Goal: Information Seeking & Learning: Learn about a topic

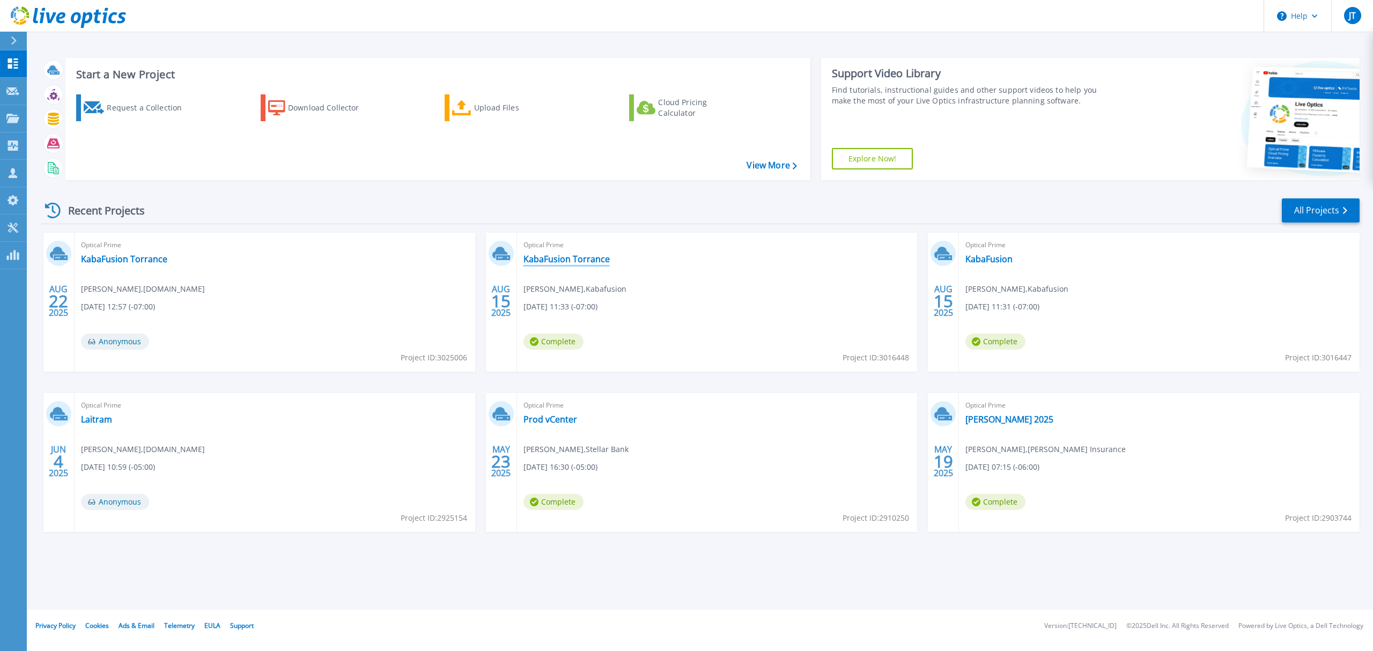
click at [588, 260] on link "KabaFusion Torrance" at bounding box center [567, 259] width 86 height 11
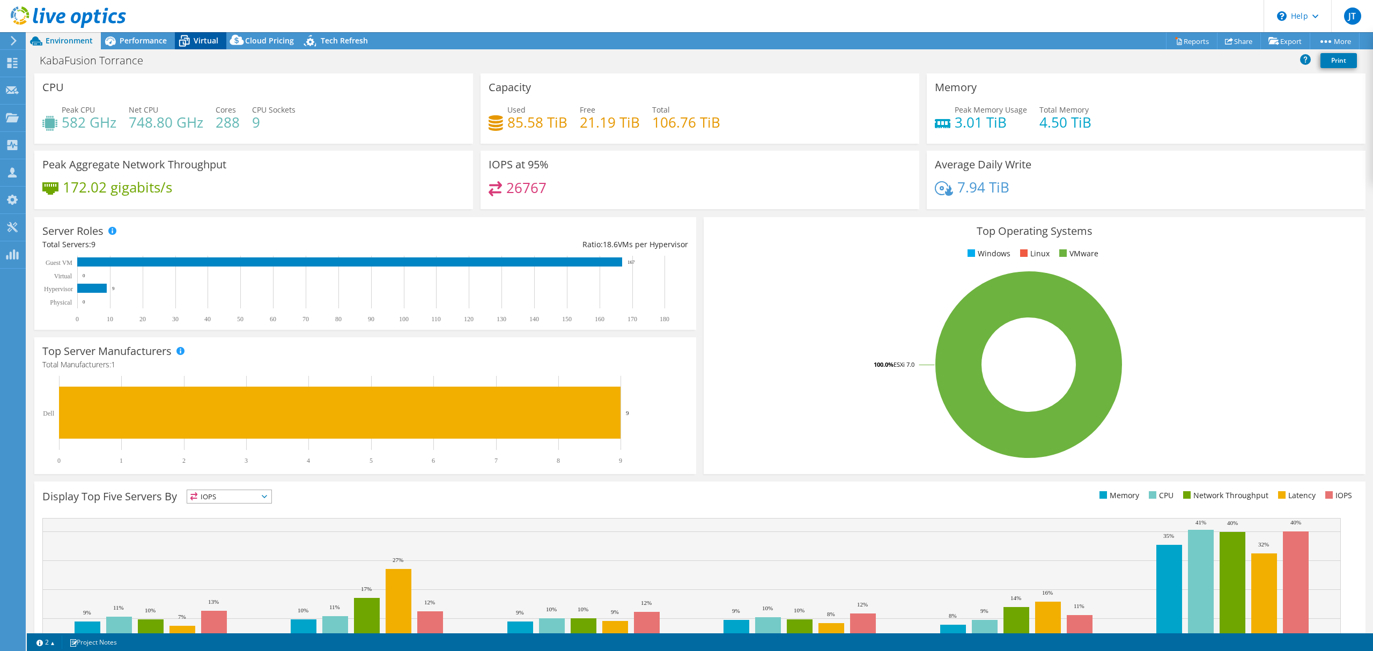
click at [193, 41] on icon at bounding box center [184, 41] width 19 height 19
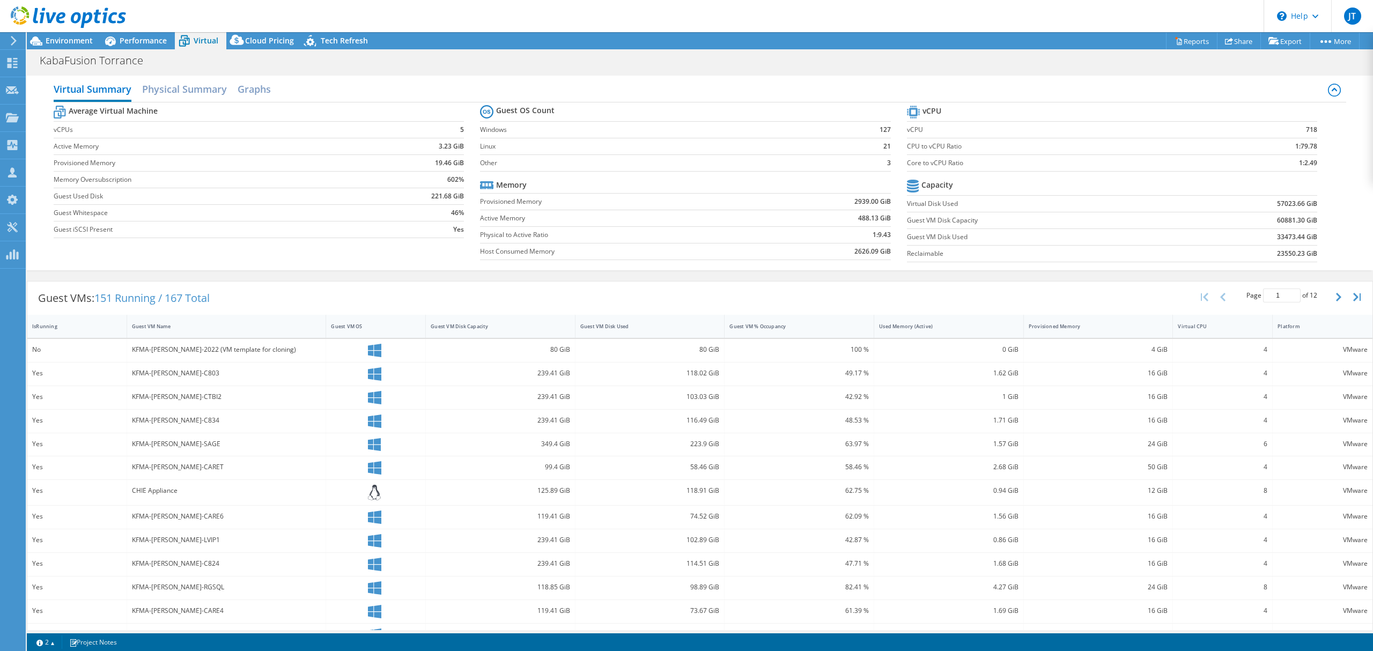
click at [252, 304] on div "Guest VMs: 151 Running / 167 Total Page 1 of 12 5 rows 10 rows 20 rows 25 rows …" at bounding box center [699, 298] width 1345 height 33
click at [71, 39] on span "Environment" at bounding box center [69, 40] width 47 height 10
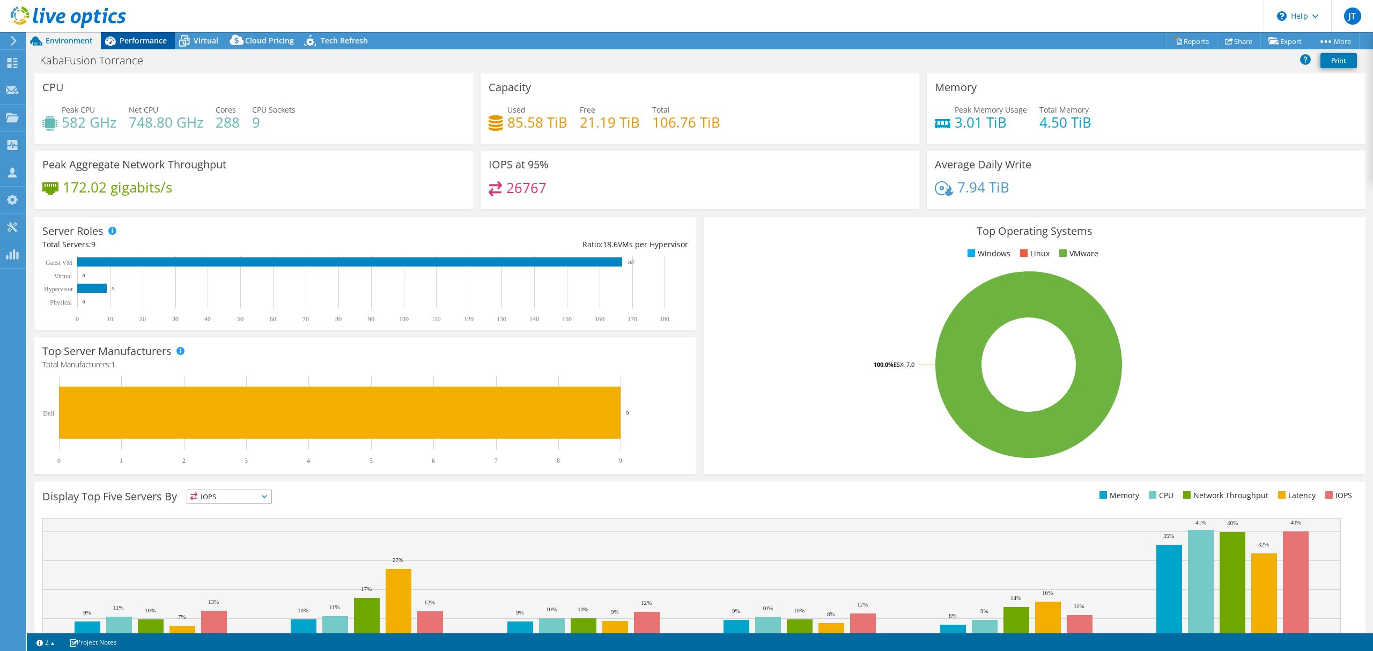
click at [141, 36] on span "Performance" at bounding box center [143, 40] width 47 height 10
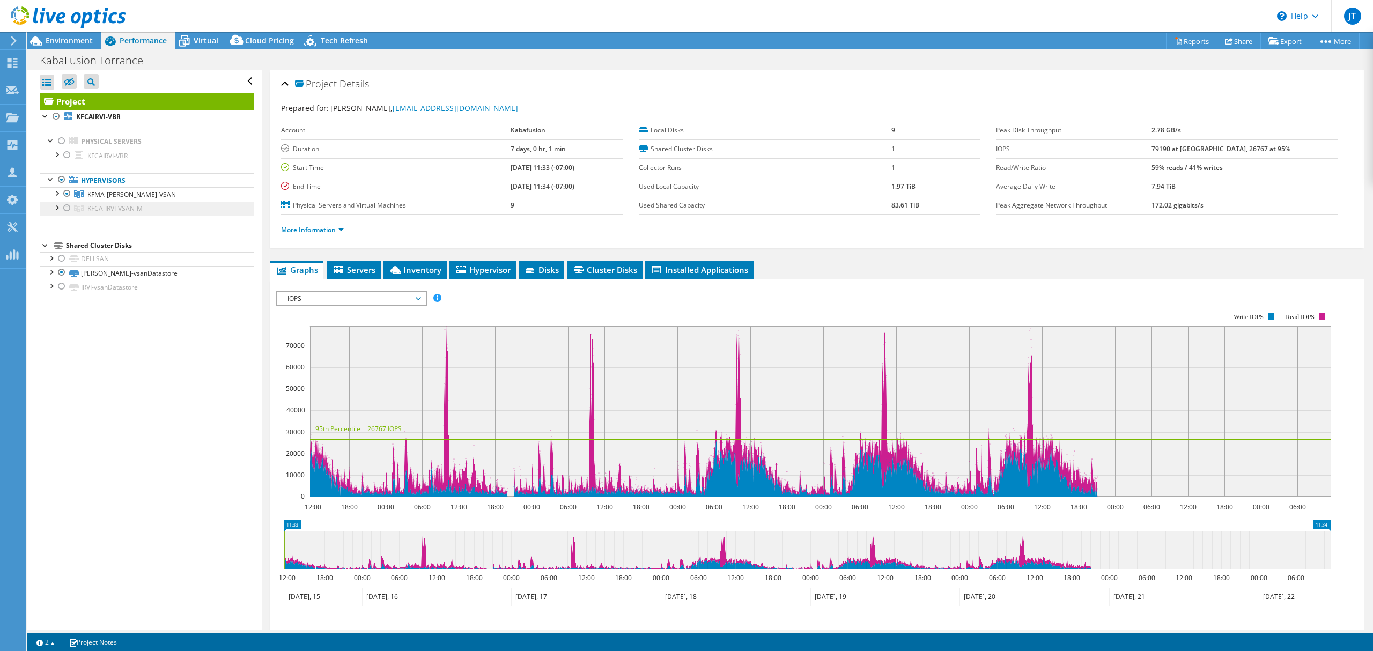
click at [145, 209] on link "KFCA-IRVI-VSAN-M" at bounding box center [146, 209] width 213 height 14
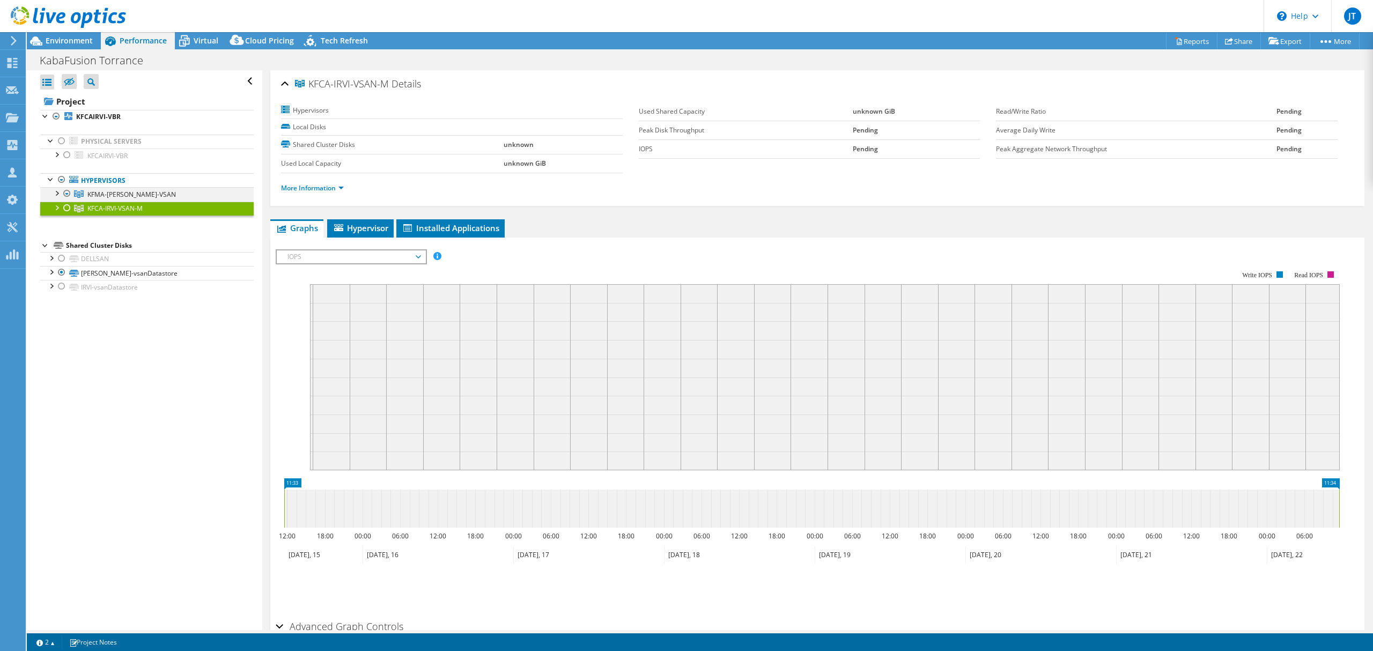
click at [65, 193] on div at bounding box center [67, 193] width 11 height 13
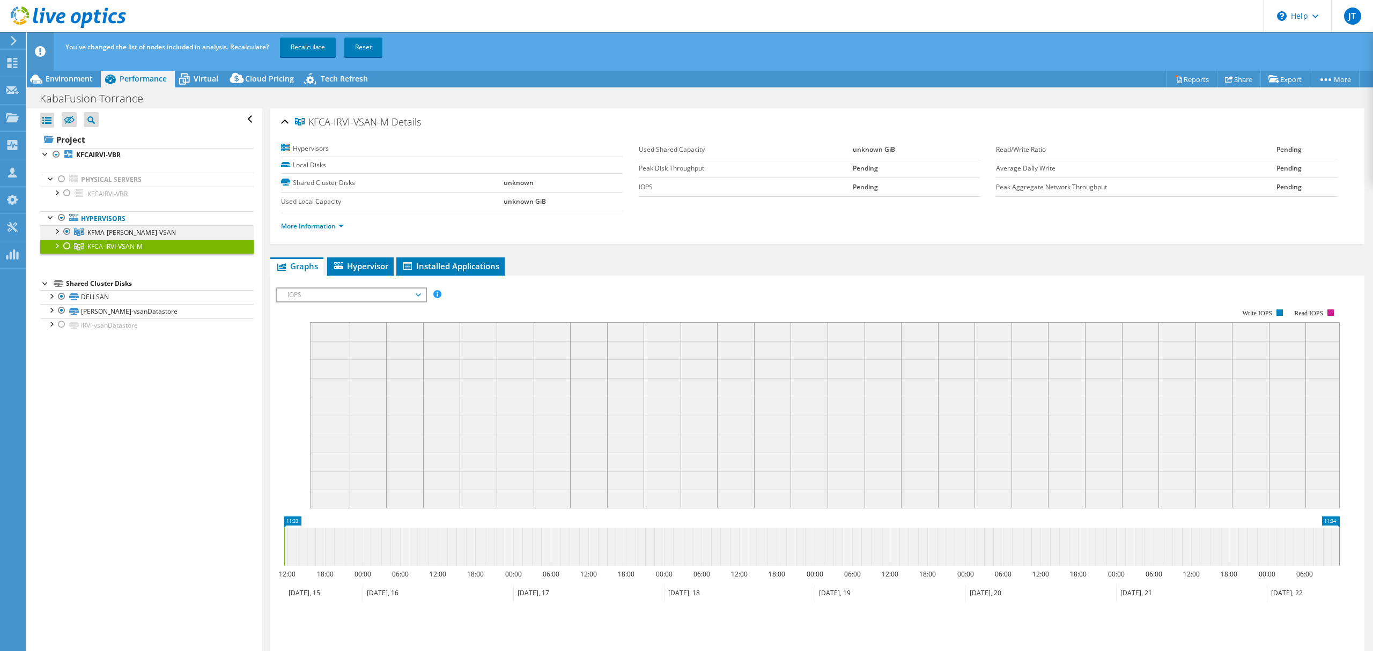
click at [65, 234] on div at bounding box center [67, 231] width 11 height 13
click at [67, 246] on div at bounding box center [67, 246] width 11 height 13
click at [54, 250] on div at bounding box center [56, 245] width 11 height 11
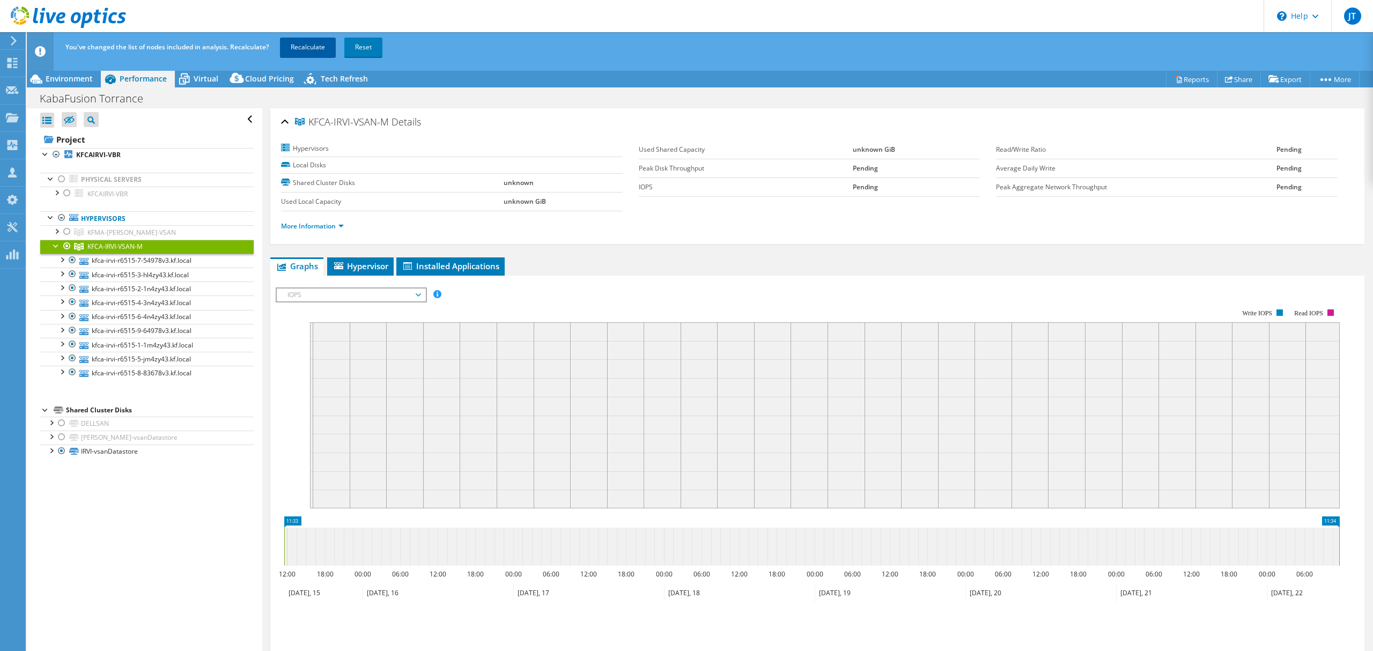
click at [320, 49] on link "Recalculate" at bounding box center [308, 47] width 56 height 19
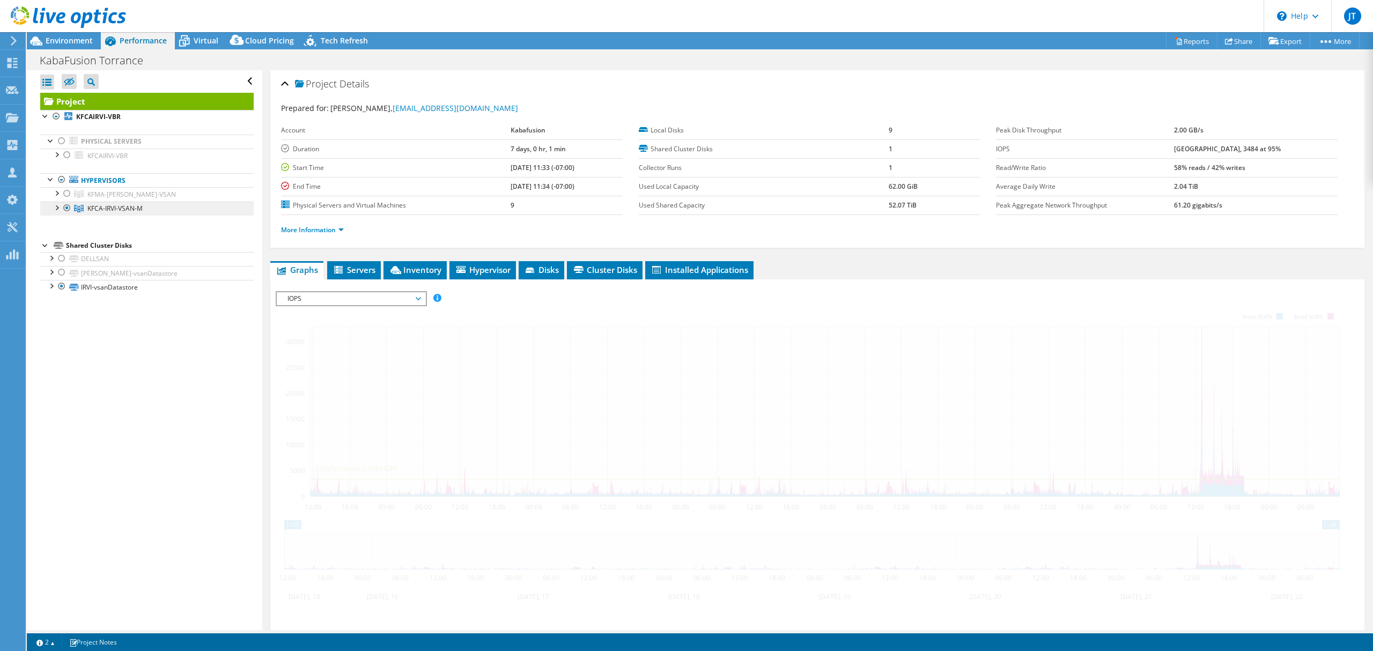
click at [147, 209] on link "KFCA-IRVI-VSAN-M" at bounding box center [146, 209] width 213 height 14
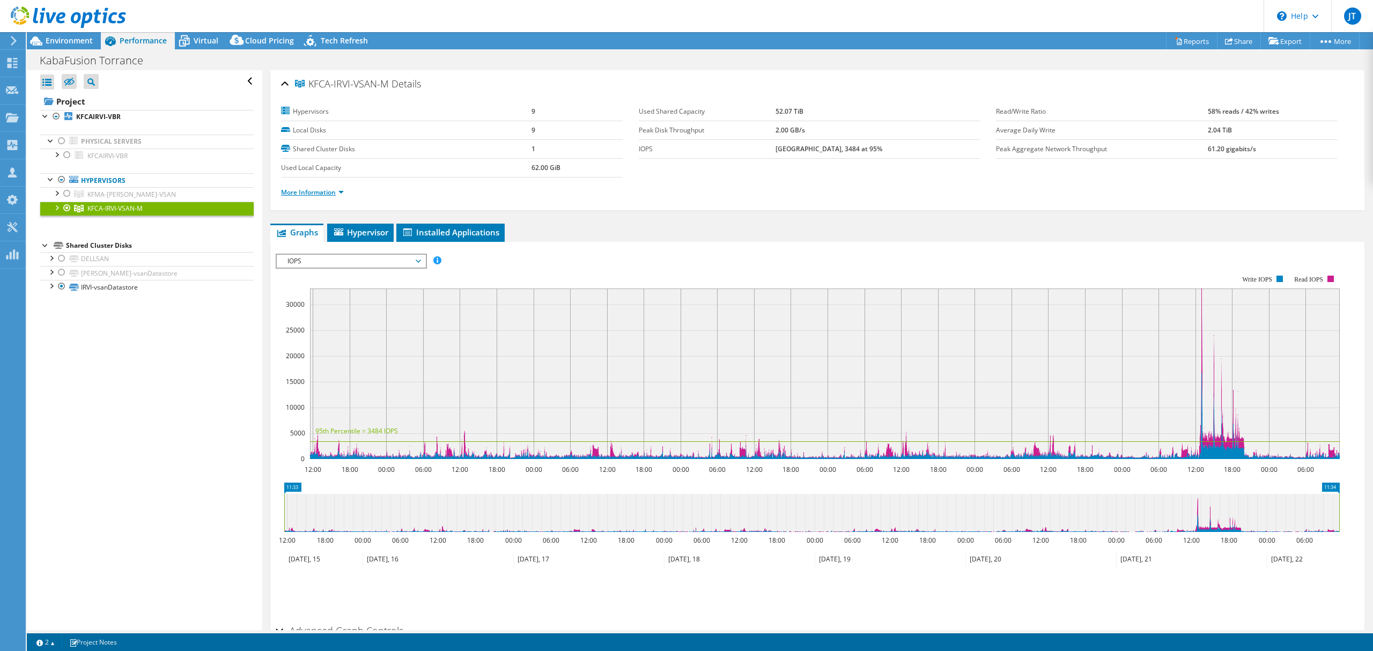
click at [307, 196] on link "More Information" at bounding box center [312, 192] width 63 height 9
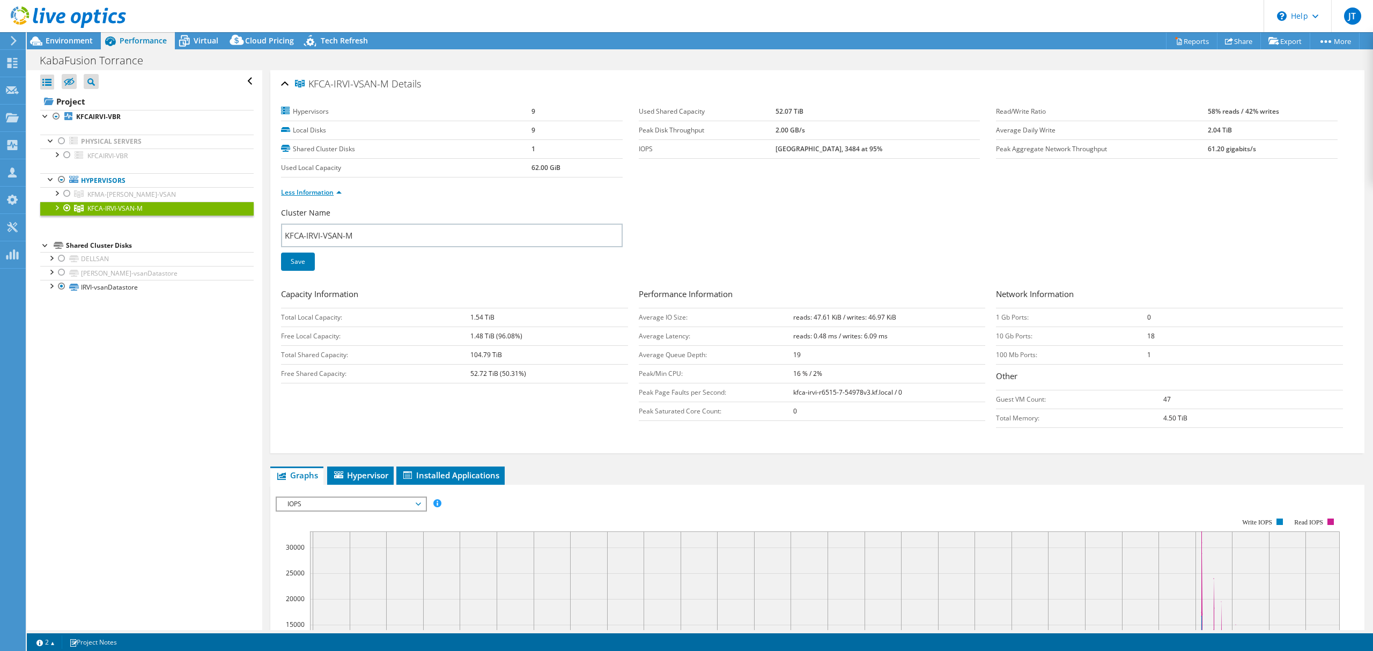
click at [301, 191] on link "Less Information" at bounding box center [311, 192] width 61 height 9
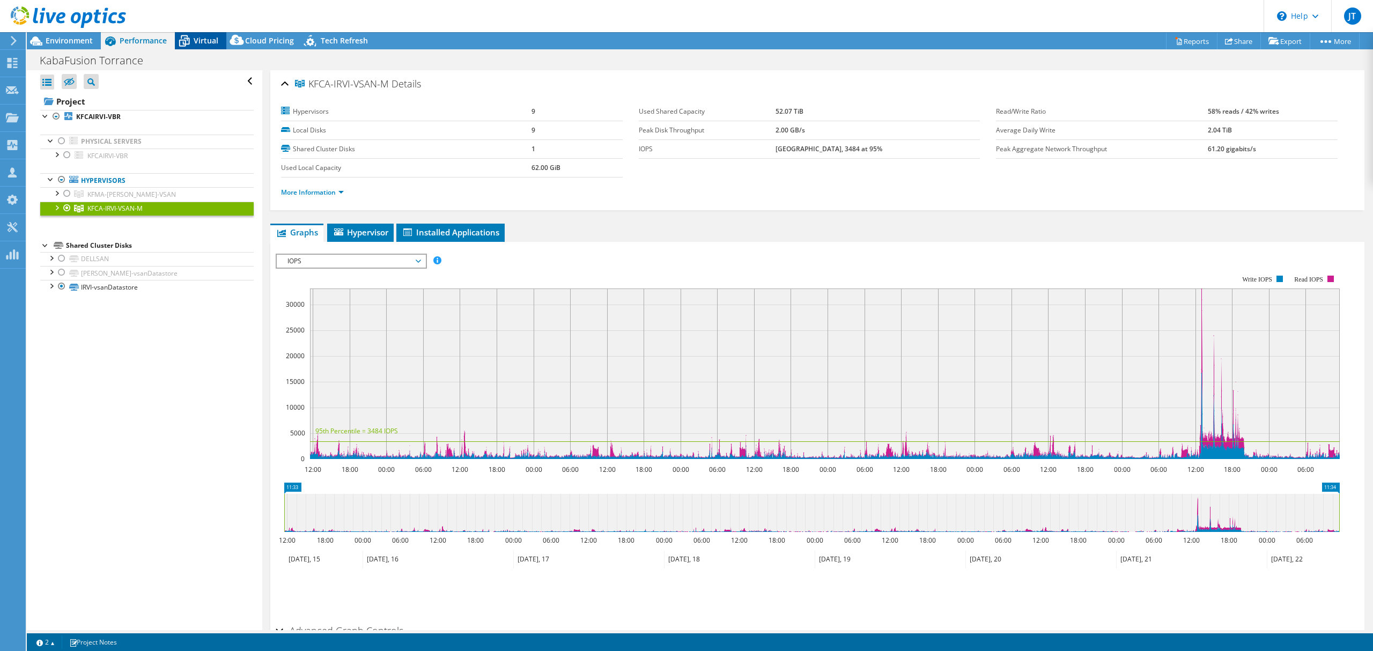
click at [190, 46] on icon at bounding box center [184, 41] width 19 height 19
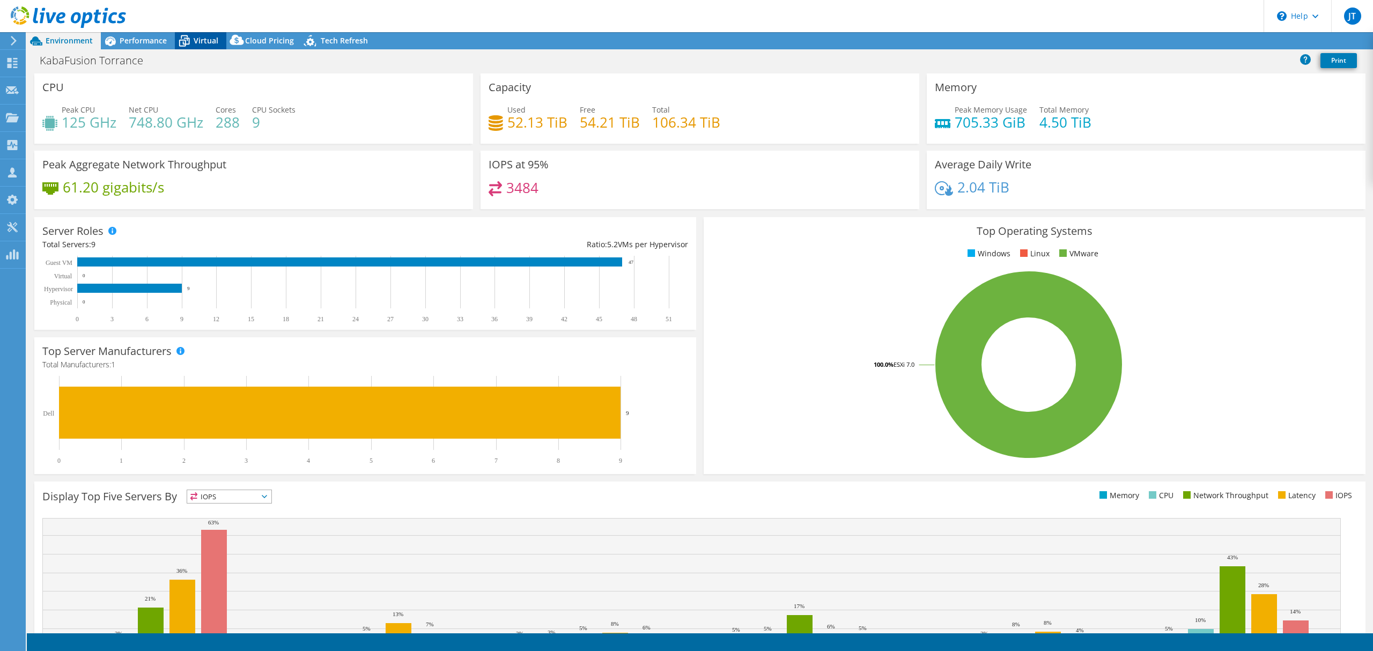
click at [212, 38] on span "Virtual" at bounding box center [206, 40] width 25 height 10
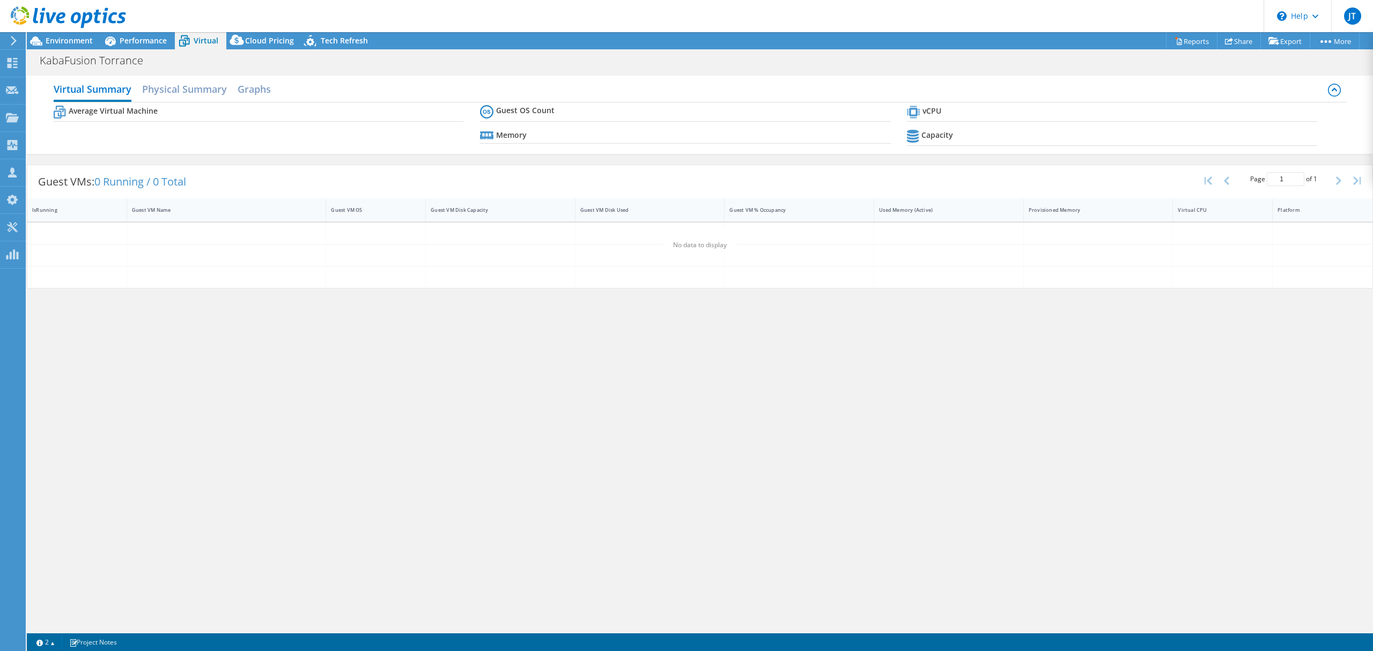
select select "USD"
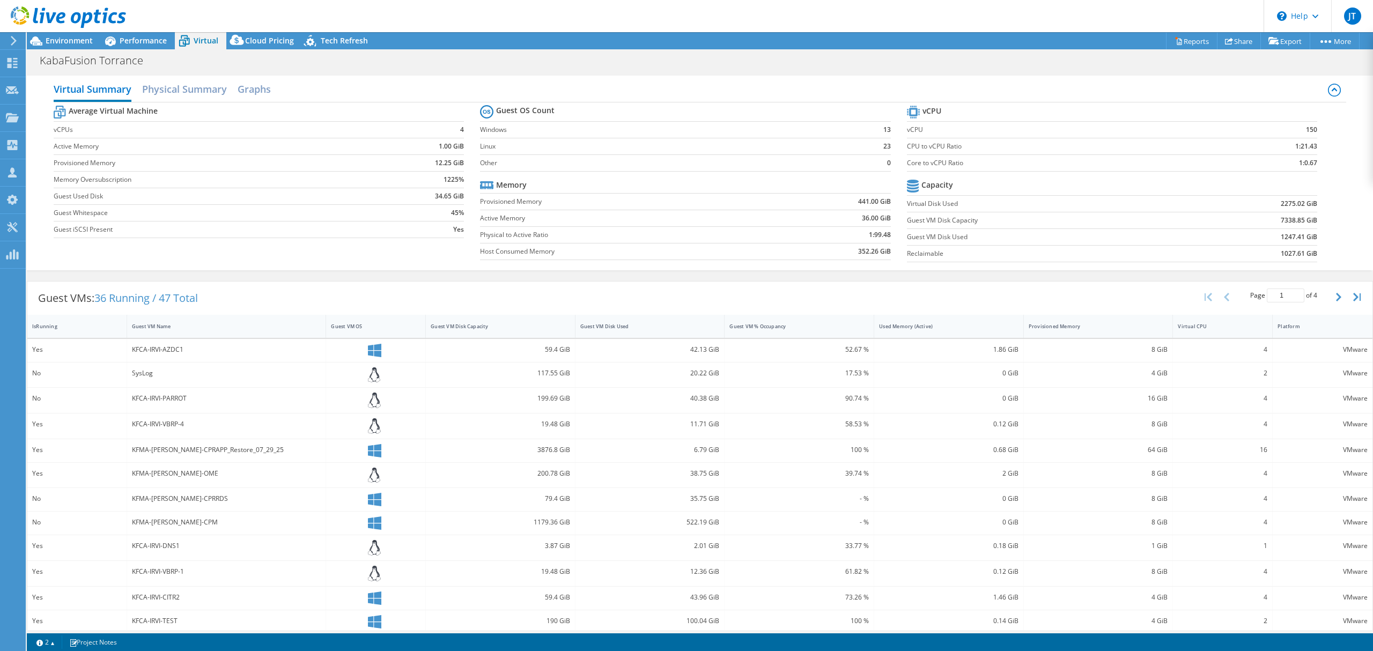
click at [247, 292] on div "Guest VMs: 36 Running / 47 Total Page 1 of 4 5 rows 10 rows 20 rows 25 rows 50 …" at bounding box center [699, 298] width 1345 height 33
click at [72, 42] on span "Environment" at bounding box center [69, 40] width 47 height 10
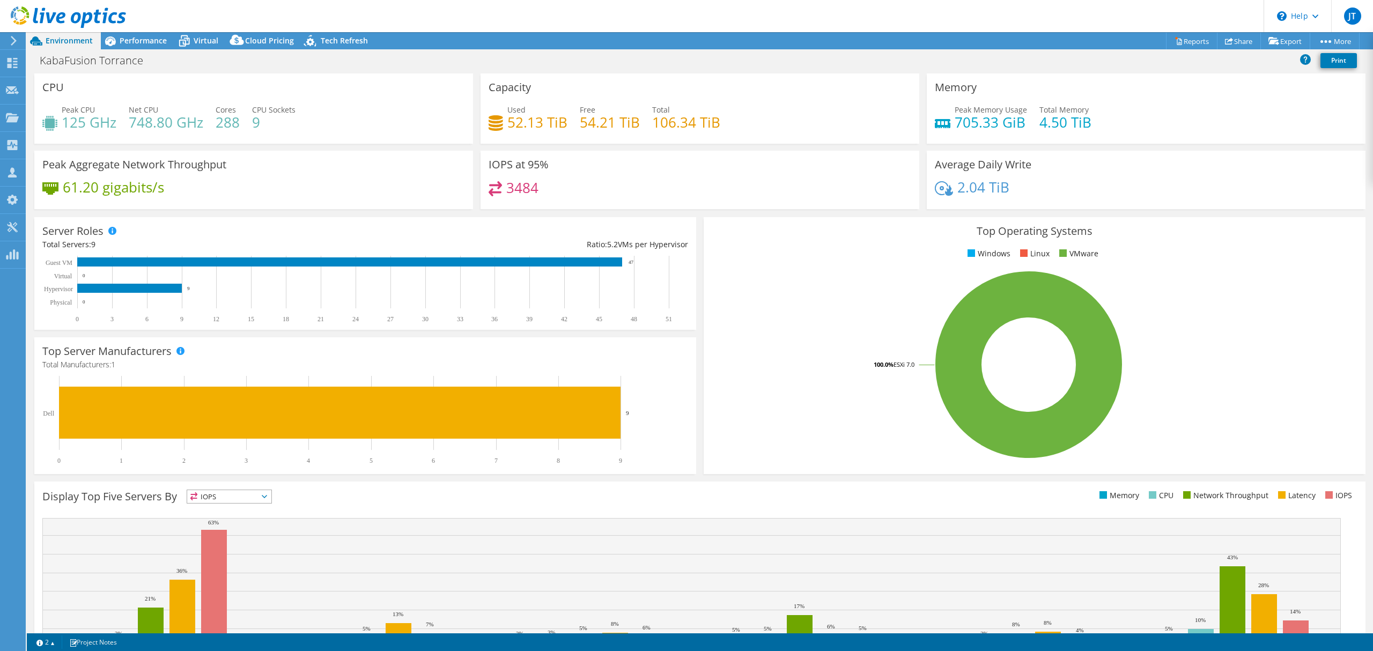
click at [138, 31] on header "JT Partner Team Member James Thomson James_Thomson@SHI.com shi.com My Profile L…" at bounding box center [686, 16] width 1373 height 32
click at [138, 41] on span "Performance" at bounding box center [143, 40] width 47 height 10
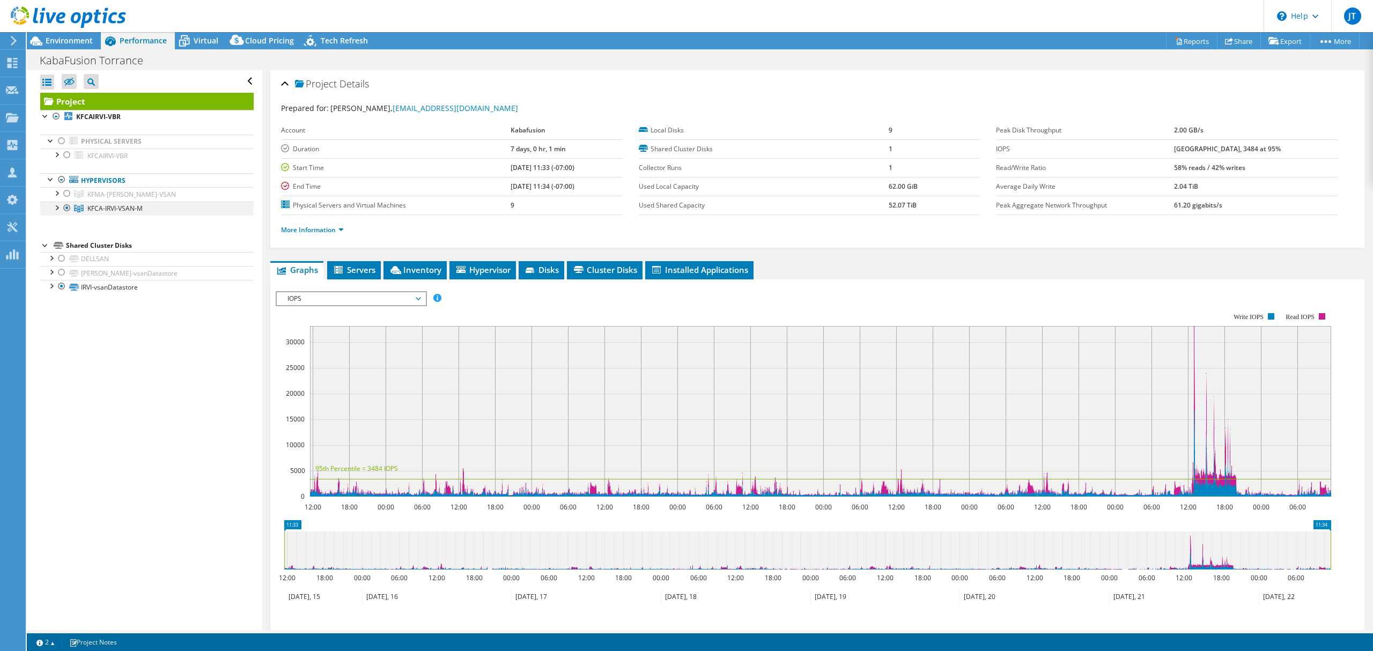
click at [63, 207] on div at bounding box center [67, 208] width 11 height 13
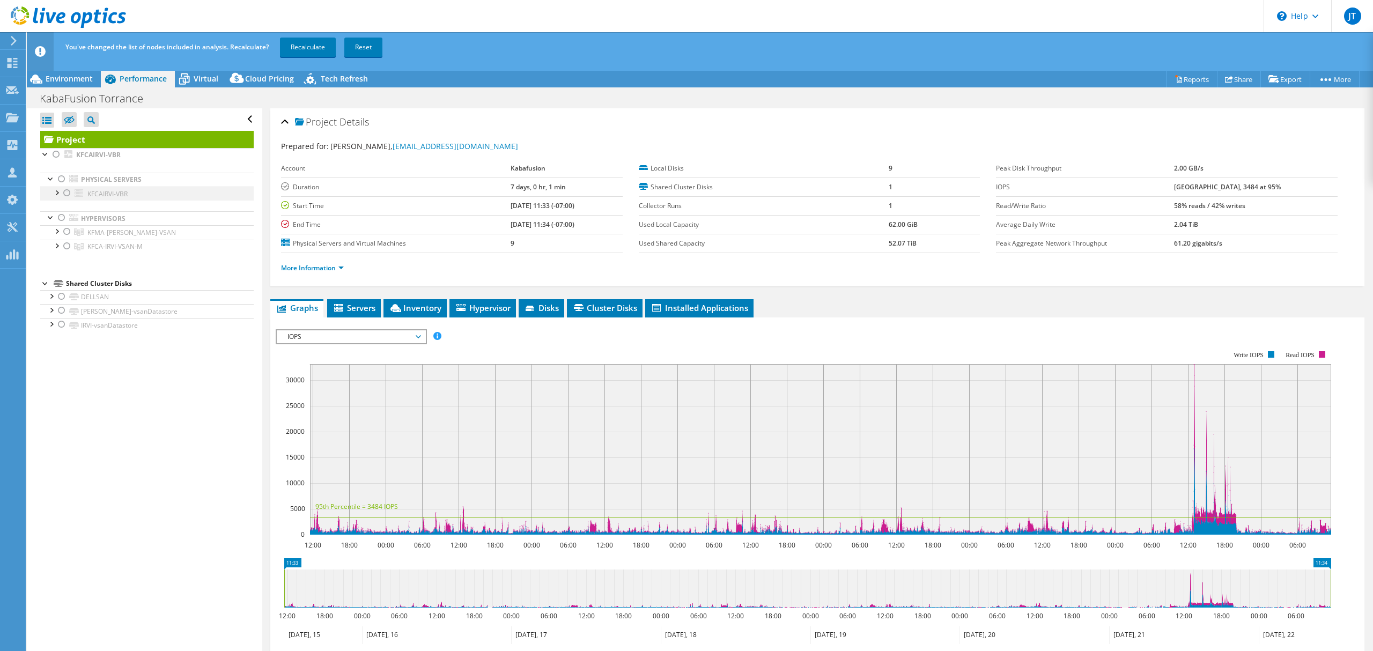
click at [67, 196] on ul "Physical Servers KFCAIRVI-VBR 0 G: 1 C:" at bounding box center [146, 213] width 213 height 102
click at [65, 237] on div at bounding box center [67, 231] width 11 height 13
click at [315, 49] on link "Recalculate" at bounding box center [308, 47] width 56 height 19
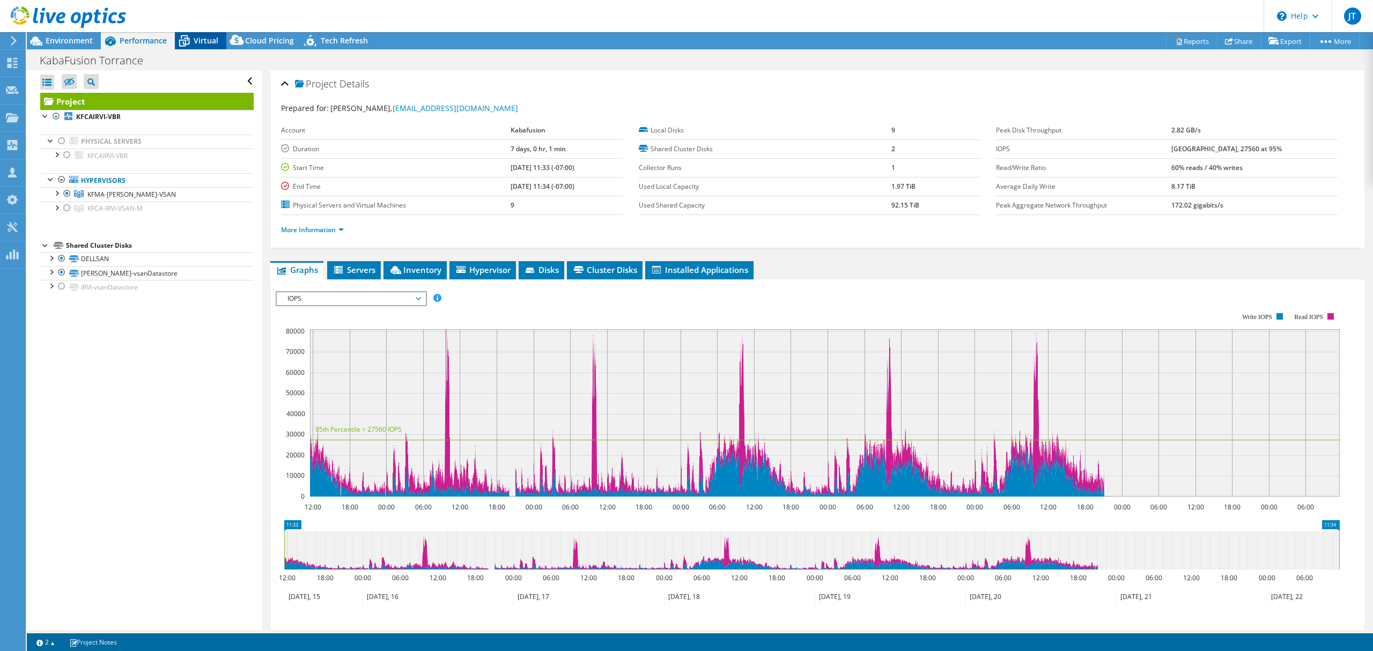
click at [204, 43] on span "Virtual" at bounding box center [206, 40] width 25 height 10
